Goal: Check status

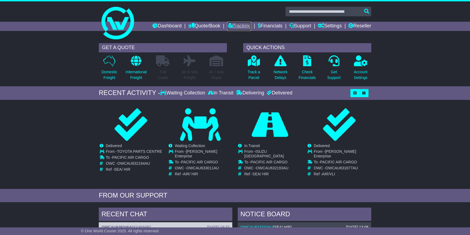
click at [242, 26] on link "Tracking" at bounding box center [239, 26] width 24 height 9
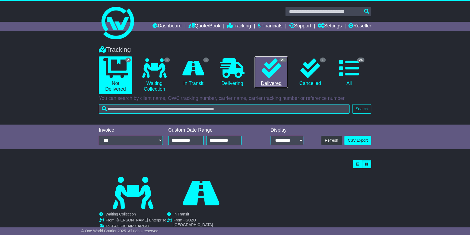
click at [272, 79] on link "21 Delivered" at bounding box center [271, 72] width 33 height 32
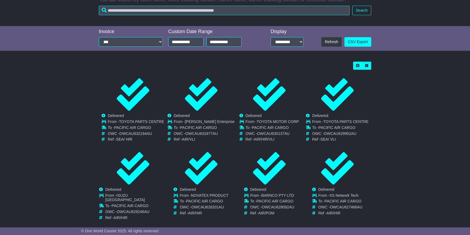
scroll to position [123, 0]
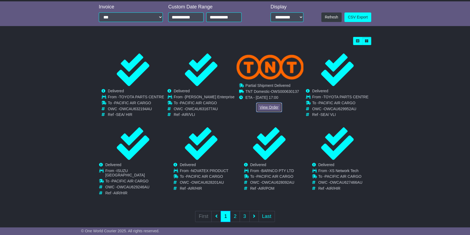
click at [271, 103] on link "View Order" at bounding box center [269, 108] width 26 height 10
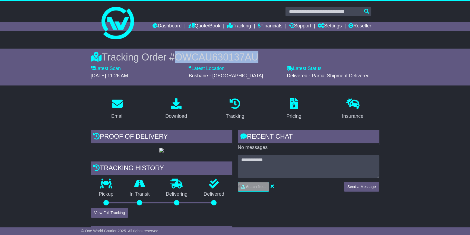
drag, startPoint x: 262, startPoint y: 56, endPoint x: 179, endPoint y: 57, distance: 82.3
click at [179, 57] on div "Tracking Order # OWCAU630137AU" at bounding box center [235, 57] width 289 height 12
copy span "OWCAU630137AU"
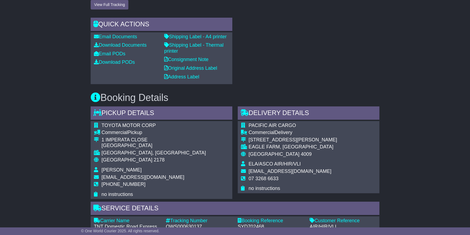
scroll to position [177, 0]
